Goal: Task Accomplishment & Management: Use online tool/utility

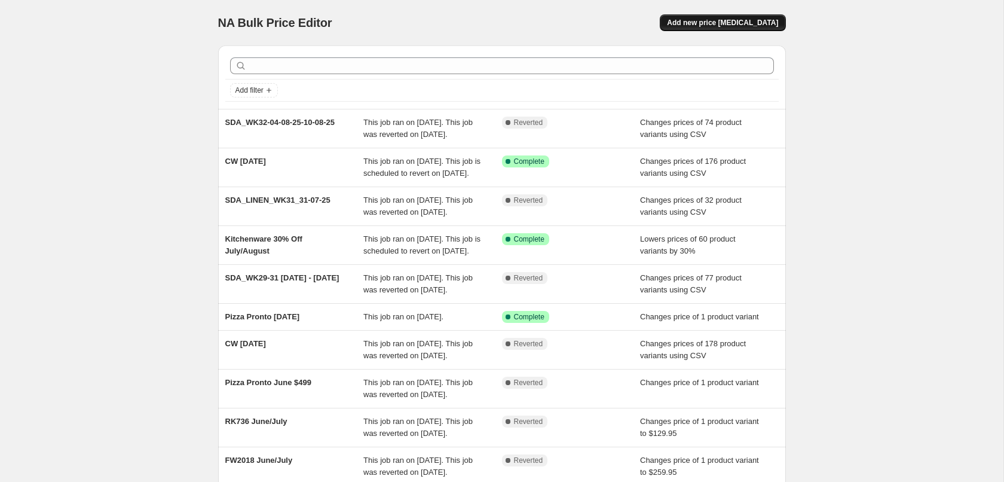
click at [734, 26] on span "Add new price [MEDICAL_DATA]" at bounding box center [722, 23] width 111 height 10
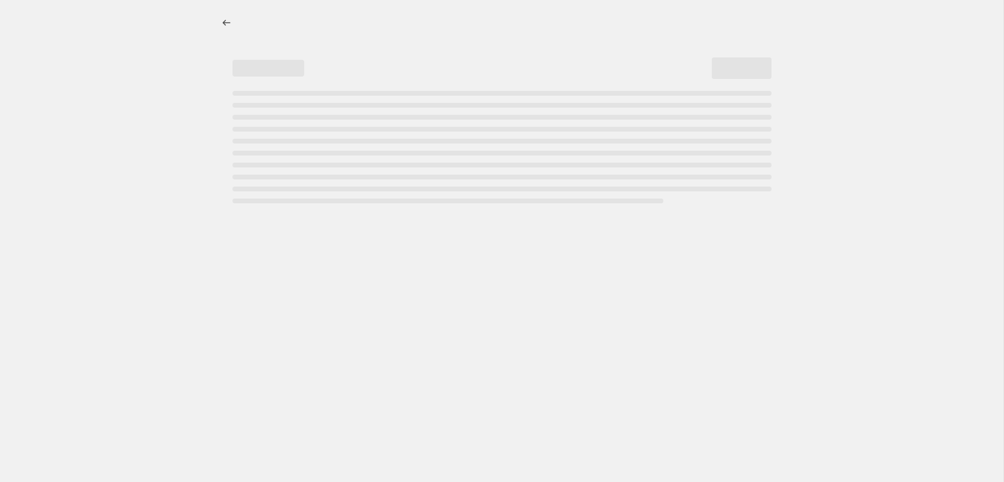
select select "percentage"
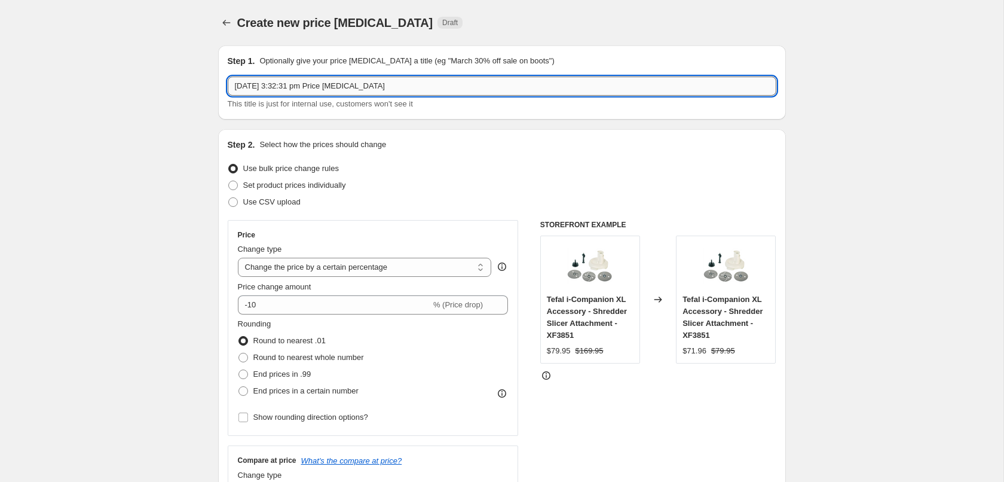
click at [317, 85] on input "[DATE] 3:32:31 pm Price [MEDICAL_DATA]" at bounding box center [502, 86] width 549 height 19
click at [353, 94] on input "[DATE] 3:32:31 pm Price [MEDICAL_DATA]" at bounding box center [502, 86] width 549 height 19
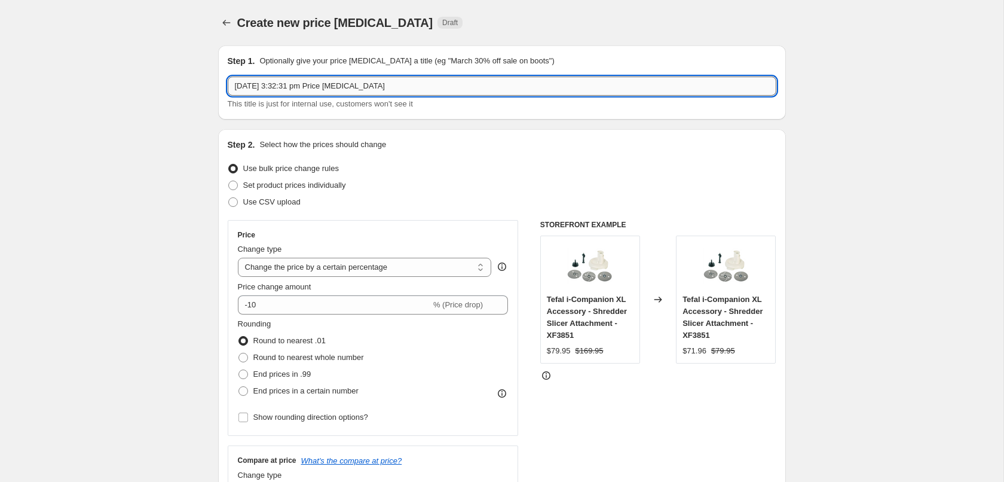
click at [353, 94] on input "[DATE] 3:32:31 pm Price [MEDICAL_DATA]" at bounding box center [502, 86] width 549 height 19
click at [284, 202] on span "Use CSV upload" at bounding box center [271, 201] width 57 height 9
click at [229, 198] on input "Use CSV upload" at bounding box center [228, 197] width 1 height 1
radio input "true"
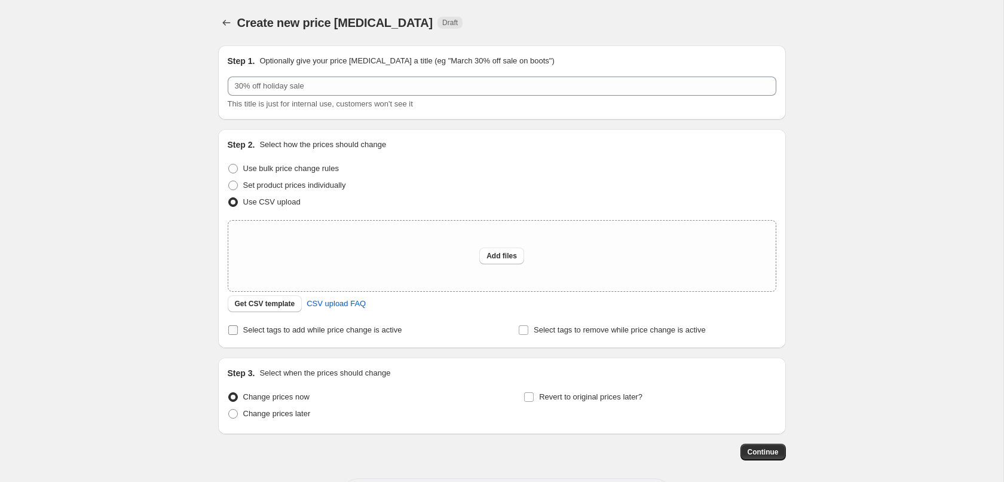
click at [280, 332] on span "Select tags to add while price change is active" at bounding box center [322, 329] width 159 height 9
click at [238, 332] on input "Select tags to add while price change is active" at bounding box center [233, 330] width 10 height 10
checkbox input "true"
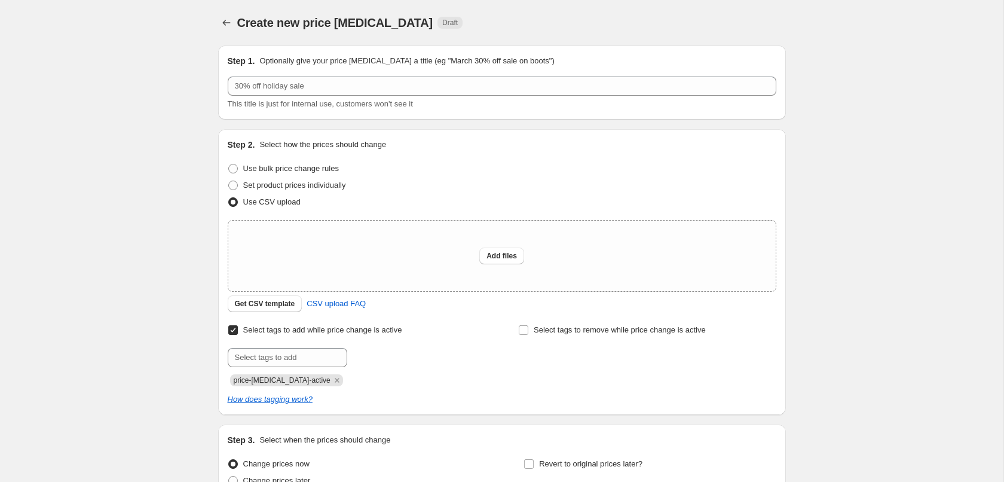
click at [286, 383] on span "price-[MEDICAL_DATA]-active" at bounding box center [282, 380] width 97 height 8
click at [591, 334] on span "Select tags to remove while price change is active" at bounding box center [620, 329] width 172 height 9
click at [528, 334] on input "Select tags to remove while price change is active" at bounding box center [524, 330] width 10 height 10
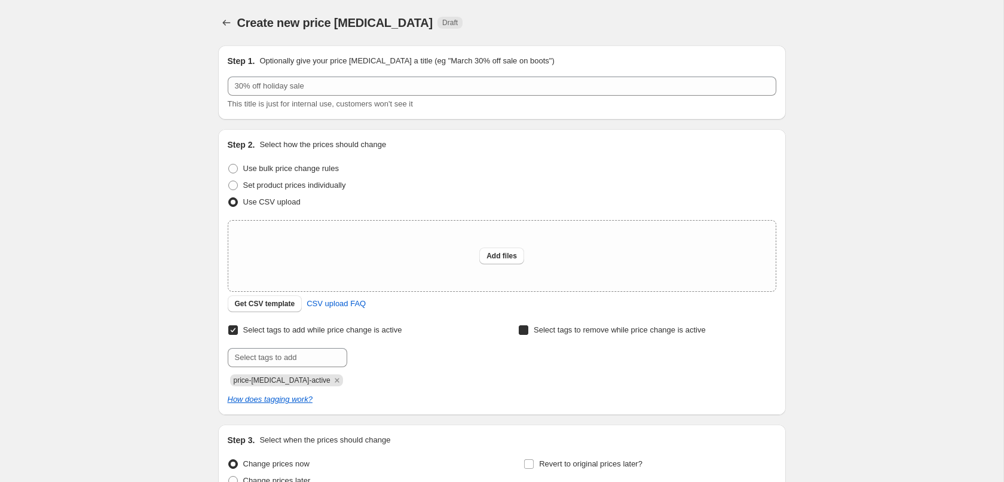
checkbox input "true"
click at [570, 362] on input "text" at bounding box center [578, 357] width 120 height 19
paste input "price-[MEDICAL_DATA]-active"
type input "price-[MEDICAL_DATA]-active"
click at [682, 359] on span "price-change..." at bounding box center [689, 356] width 51 height 8
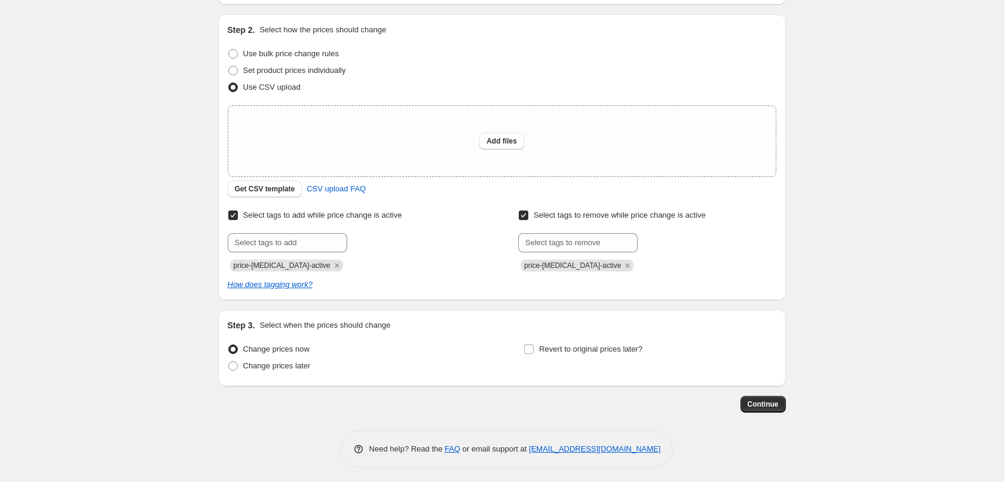
scroll to position [118, 0]
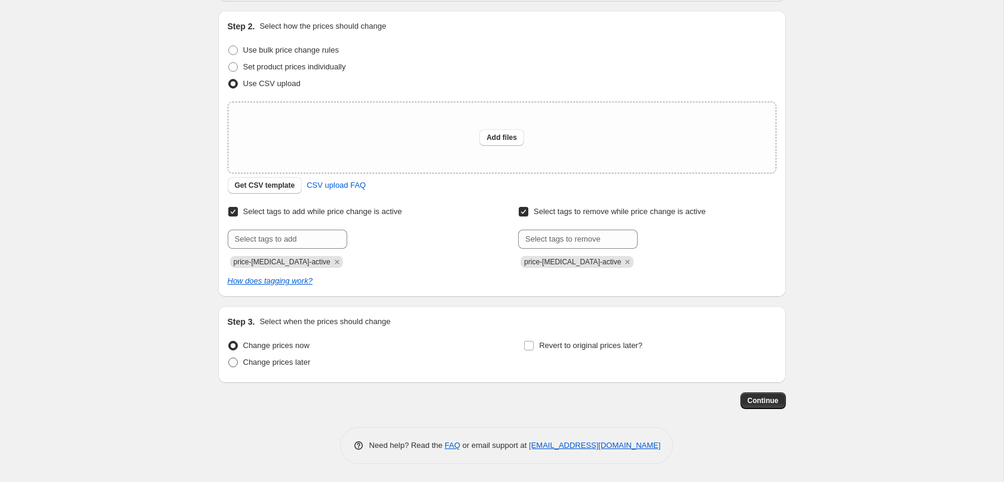
click at [284, 368] on span "Change prices later" at bounding box center [277, 362] width 68 height 12
click at [229, 358] on input "Change prices later" at bounding box center [228, 357] width 1 height 1
radio input "true"
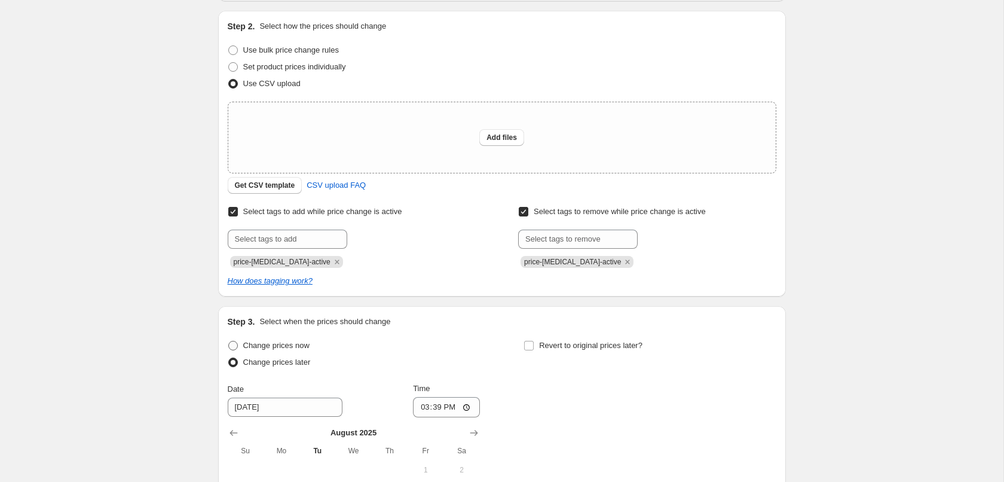
click at [276, 351] on span "Change prices now" at bounding box center [276, 346] width 66 height 12
click at [229, 341] on input "Change prices now" at bounding box center [228, 341] width 1 height 1
radio input "true"
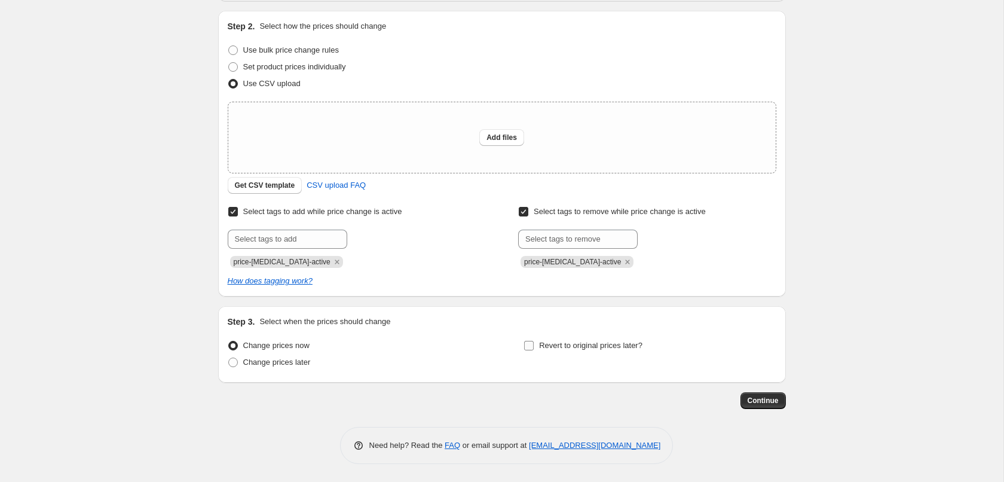
click at [585, 342] on span "Revert to original prices later?" at bounding box center [590, 345] width 103 height 9
click at [534, 342] on input "Revert to original prices later?" at bounding box center [529, 346] width 10 height 10
checkbox input "true"
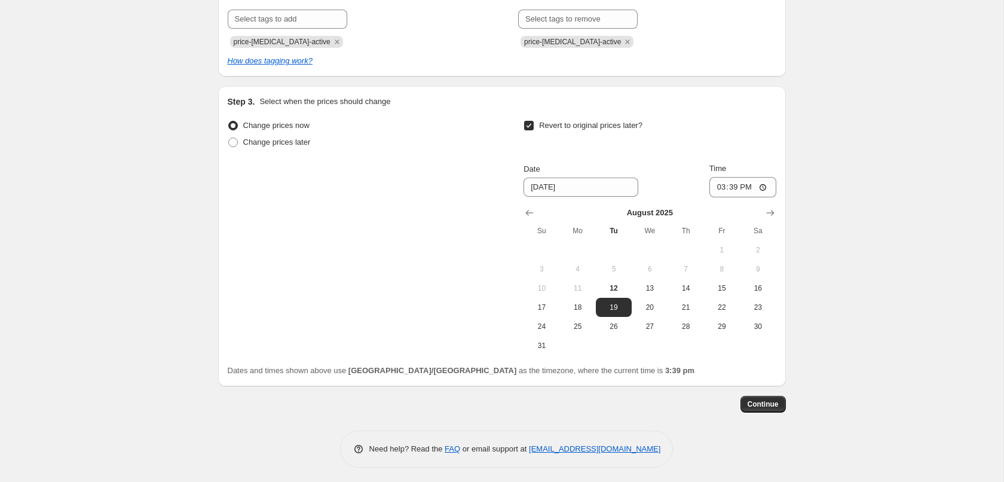
scroll to position [341, 0]
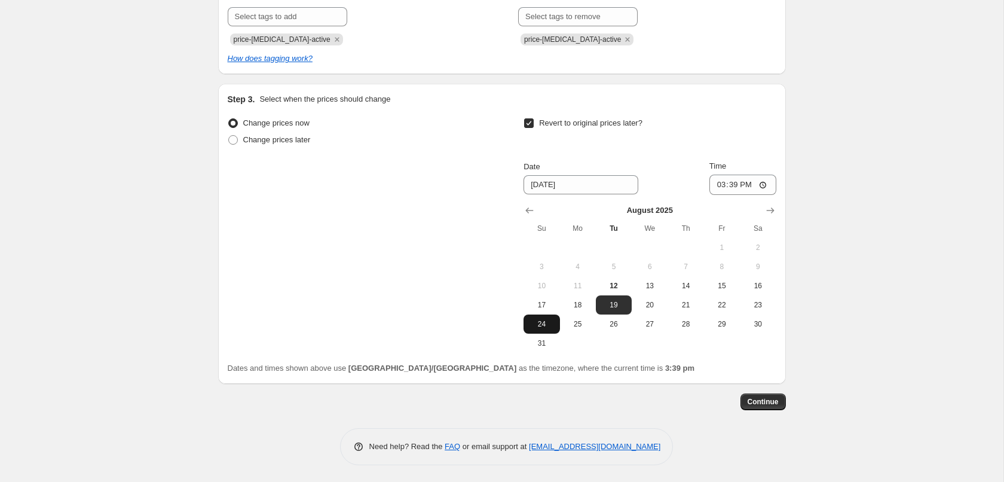
click at [539, 325] on span "24" at bounding box center [541, 324] width 26 height 10
type input "[DATE]"
click at [732, 185] on input "15:39" at bounding box center [743, 185] width 67 height 20
type input "23:59"
click at [870, 176] on div "Create new price [MEDICAL_DATA]. This page is ready Create new price [MEDICAL_D…" at bounding box center [502, 71] width 1004 height 824
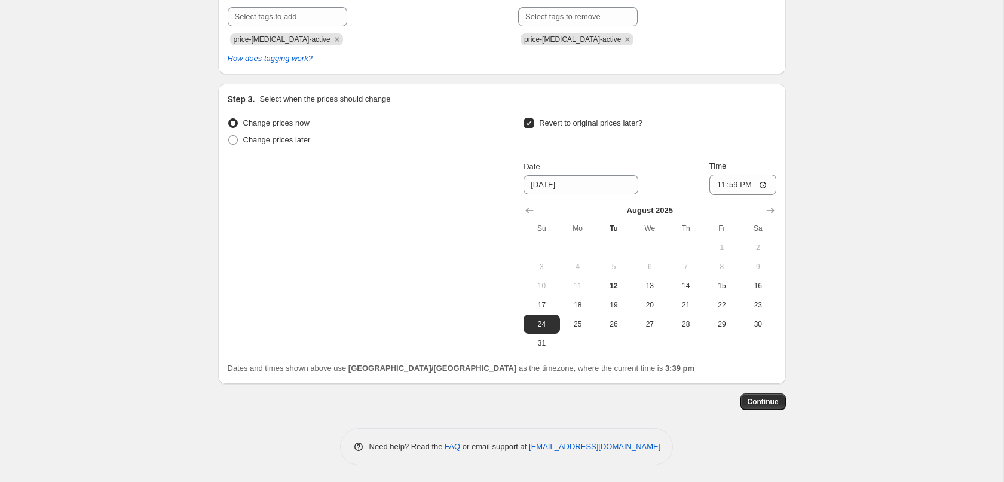
scroll to position [0, 0]
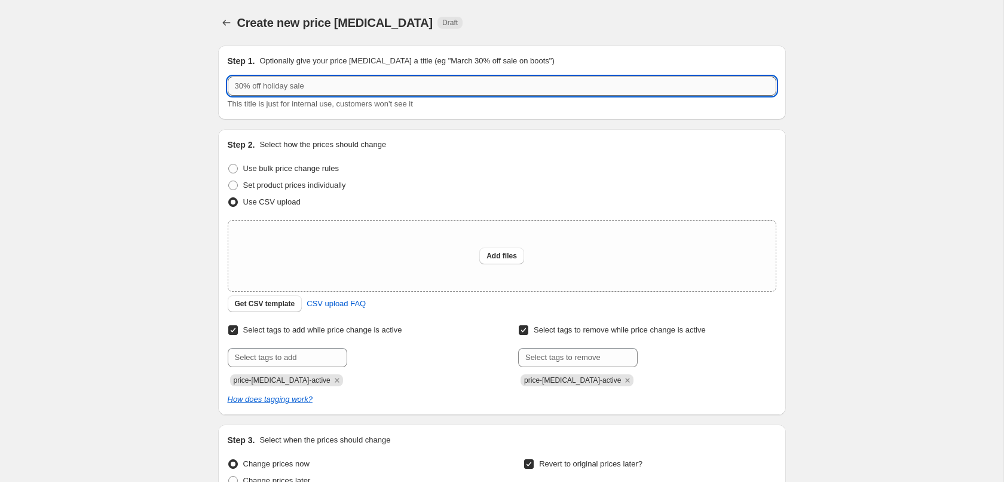
click at [279, 91] on input "text" at bounding box center [502, 86] width 549 height 19
click at [330, 88] on input "SDA_WK33" at bounding box center [502, 86] width 549 height 19
click at [322, 90] on input "SDA_WK33 - 11/08/25-16-8-25" at bounding box center [502, 86] width 549 height 19
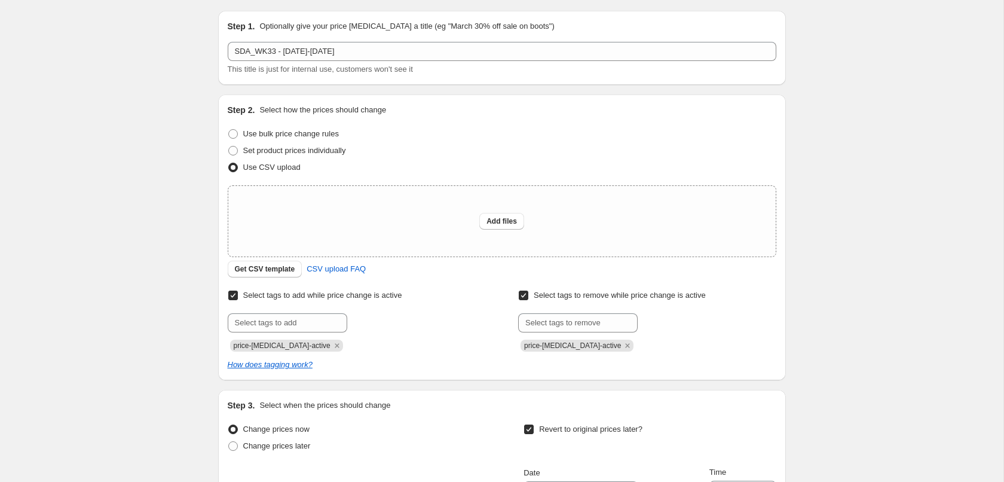
scroll to position [59, 0]
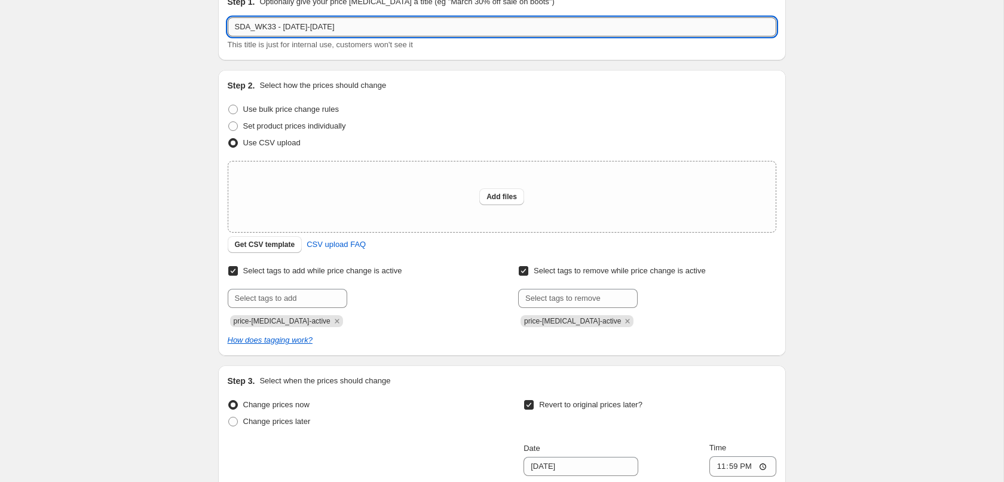
click at [292, 32] on input "SDA_WK33 - [DATE]-[DATE]" at bounding box center [502, 26] width 549 height 19
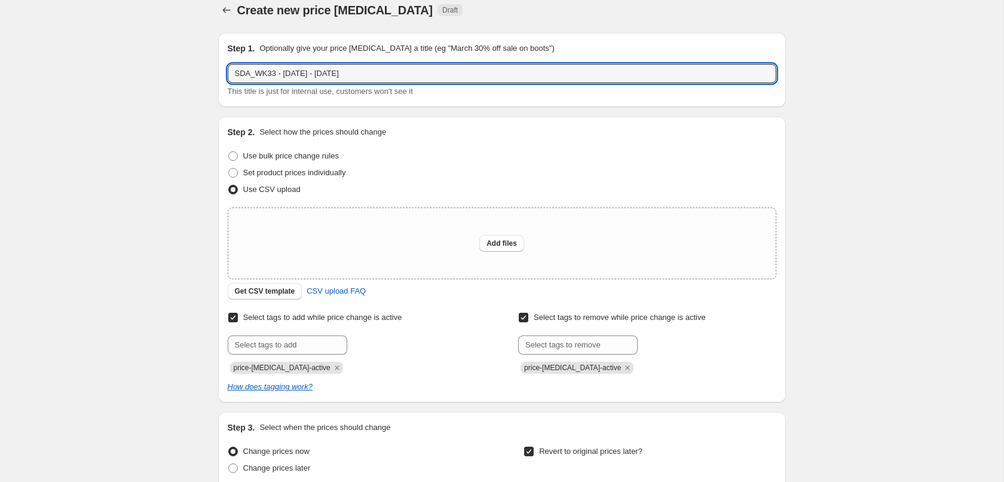
scroll to position [0, 0]
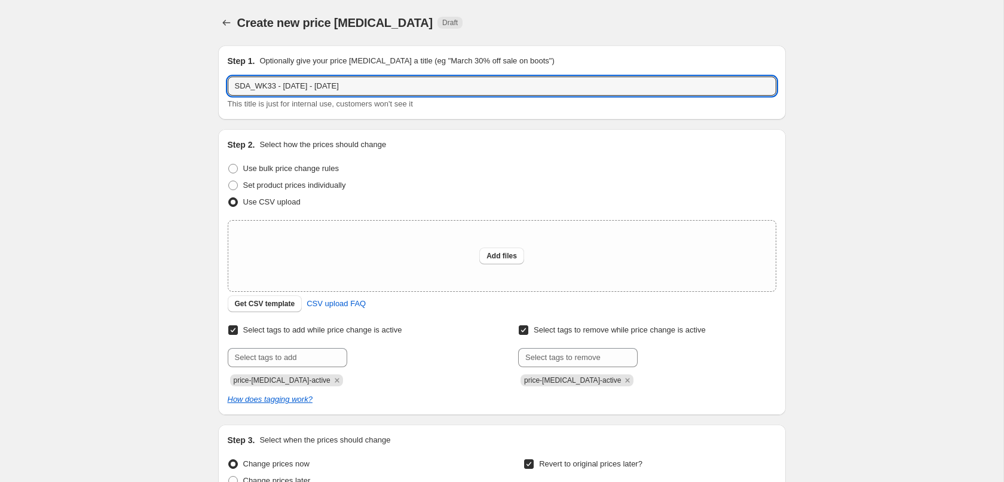
type input "SDA_WK33 - [DATE] - [DATE]"
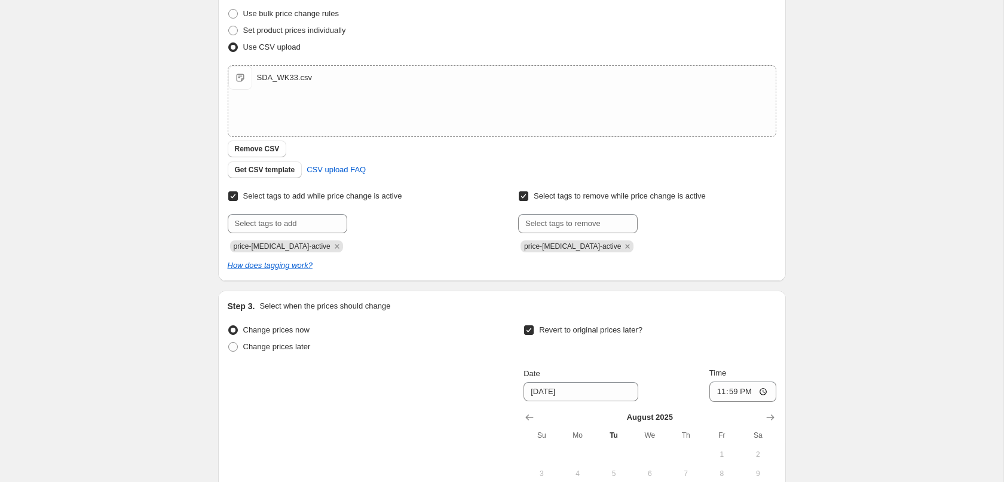
scroll to position [362, 0]
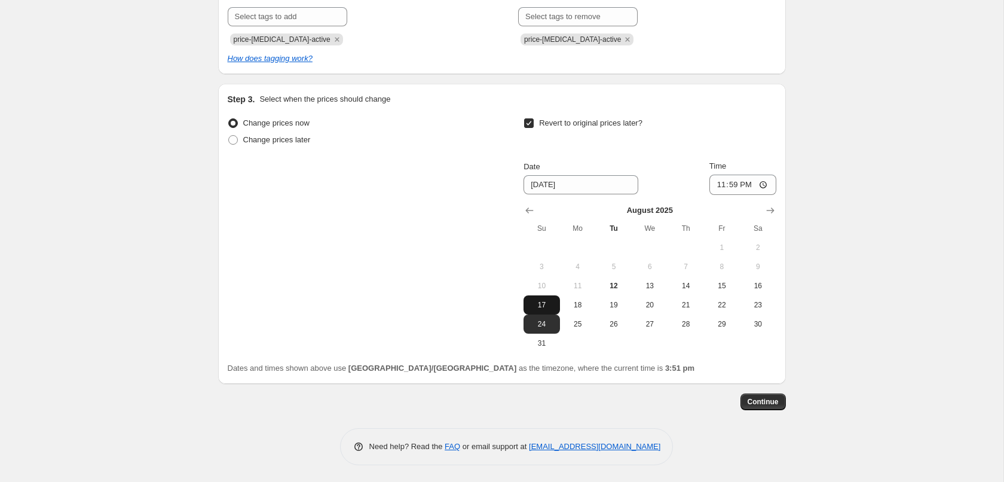
click at [539, 305] on span "17" at bounding box center [541, 305] width 26 height 10
type input "[DATE]"
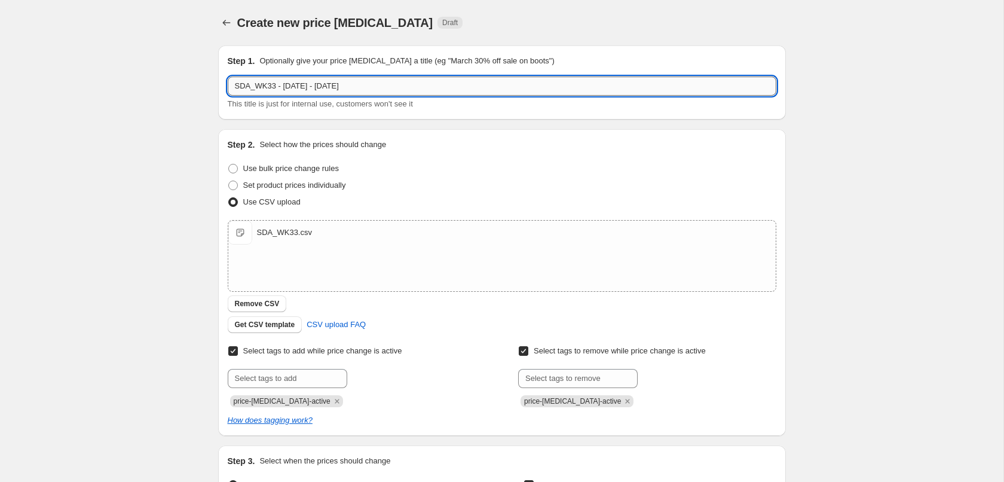
click at [328, 86] on input "SDA_WK33 - [DATE] - [DATE]" at bounding box center [502, 86] width 549 height 19
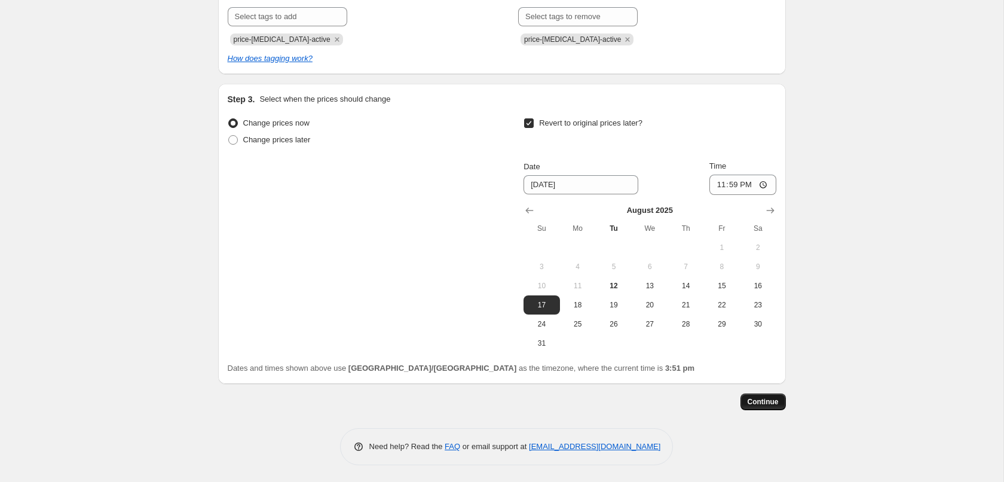
type input "SDA_WK33 - [DATE] - [DATE]"
click at [775, 401] on span "Continue" at bounding box center [763, 402] width 31 height 10
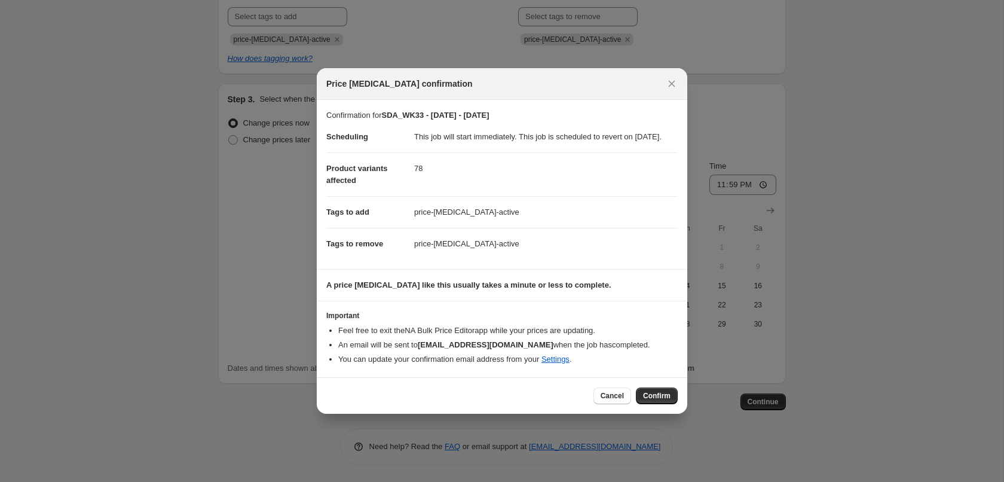
click at [643, 401] on button "Confirm" at bounding box center [657, 395] width 42 height 17
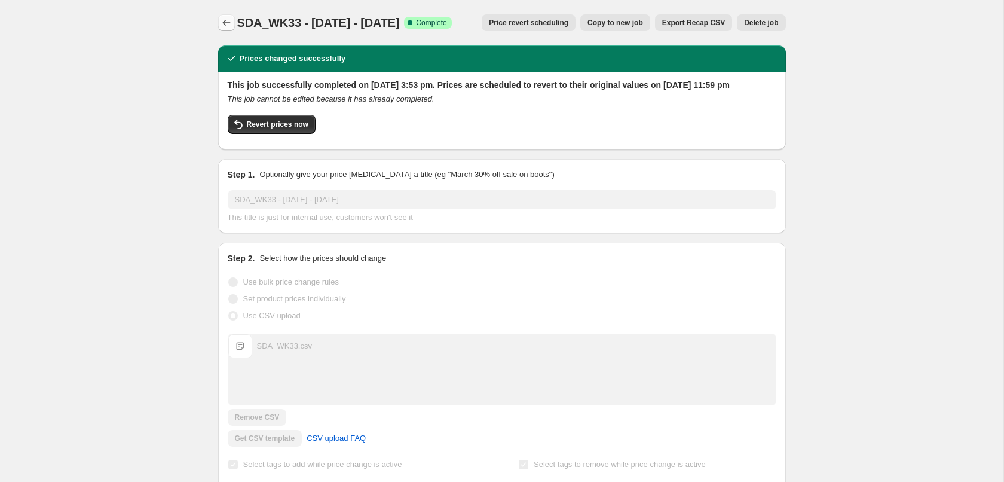
click at [229, 24] on icon "Price change jobs" at bounding box center [227, 23] width 12 height 12
